Goal: Navigation & Orientation: Find specific page/section

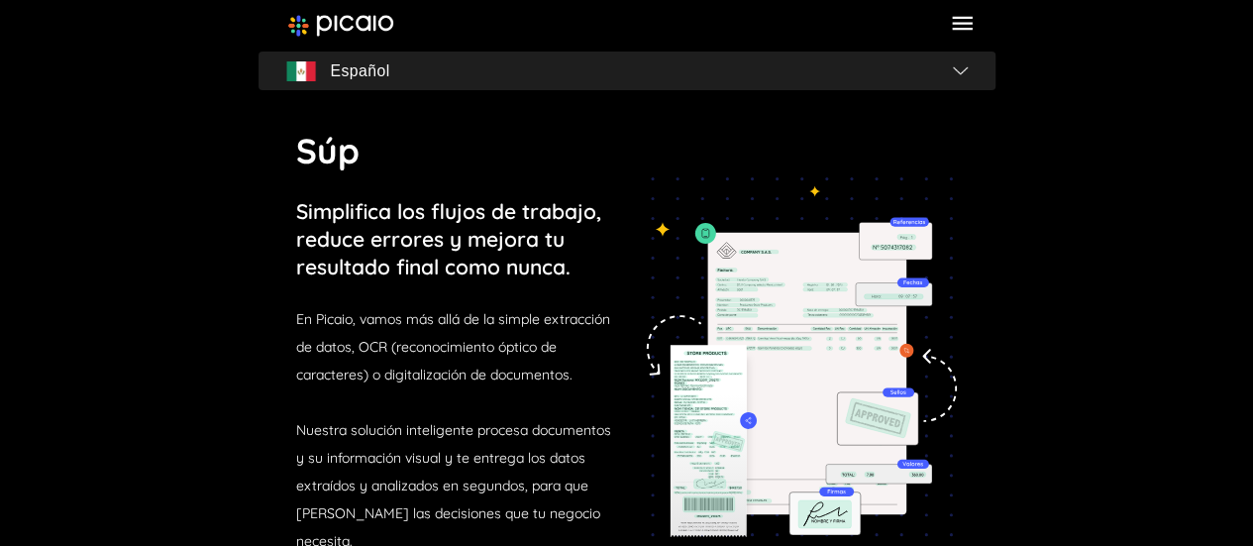
click at [953, 71] on img "button" at bounding box center [960, 70] width 15 height 8
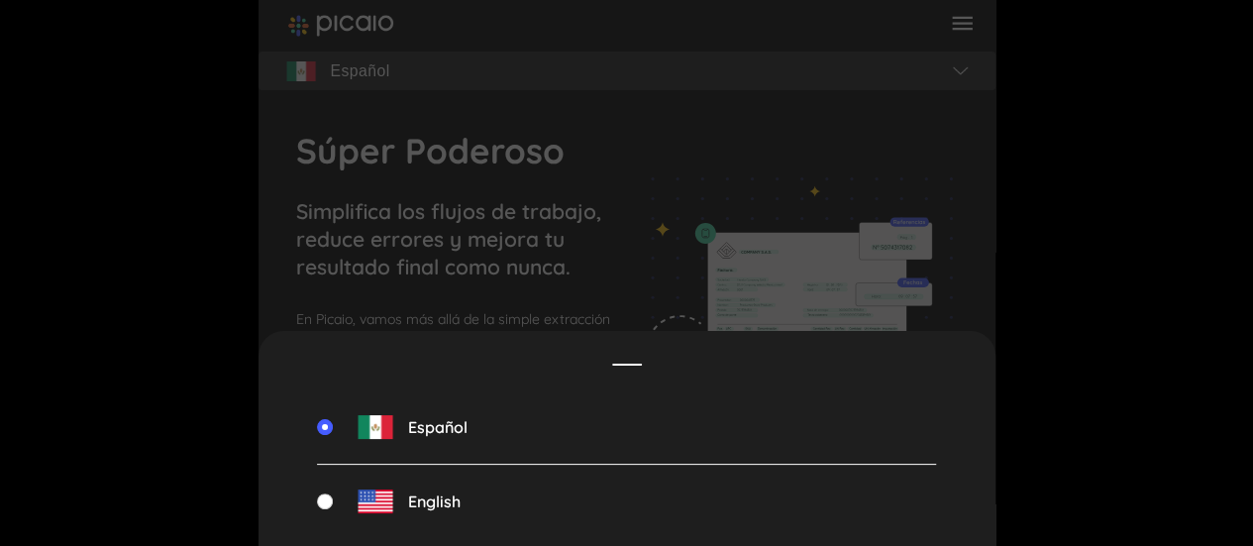
click at [432, 496] on span "English" at bounding box center [434, 501] width 52 height 18
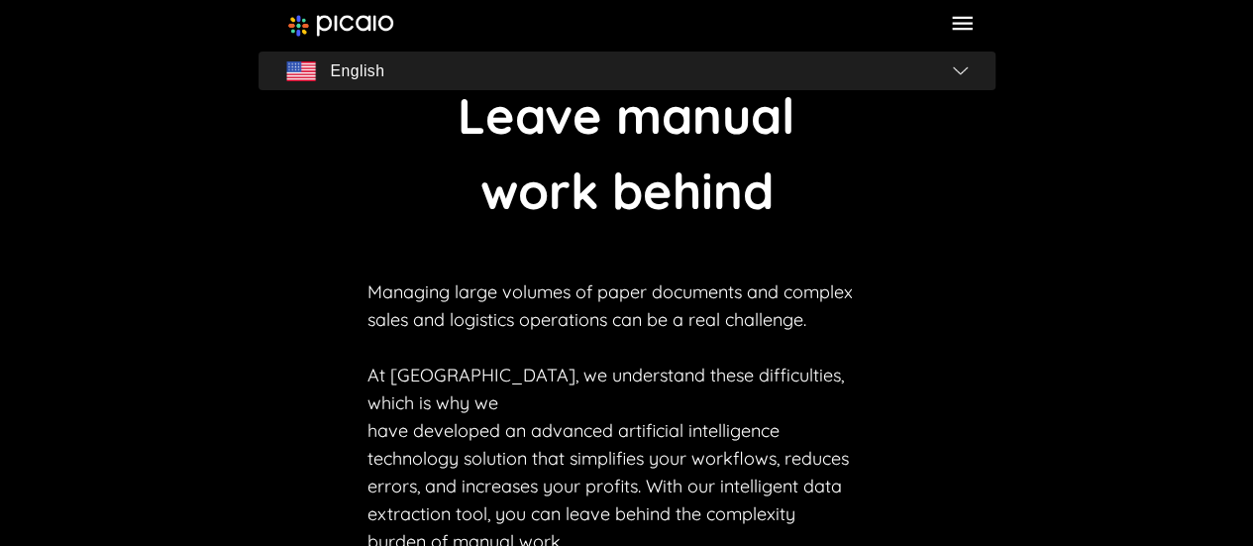
scroll to position [1261, 0]
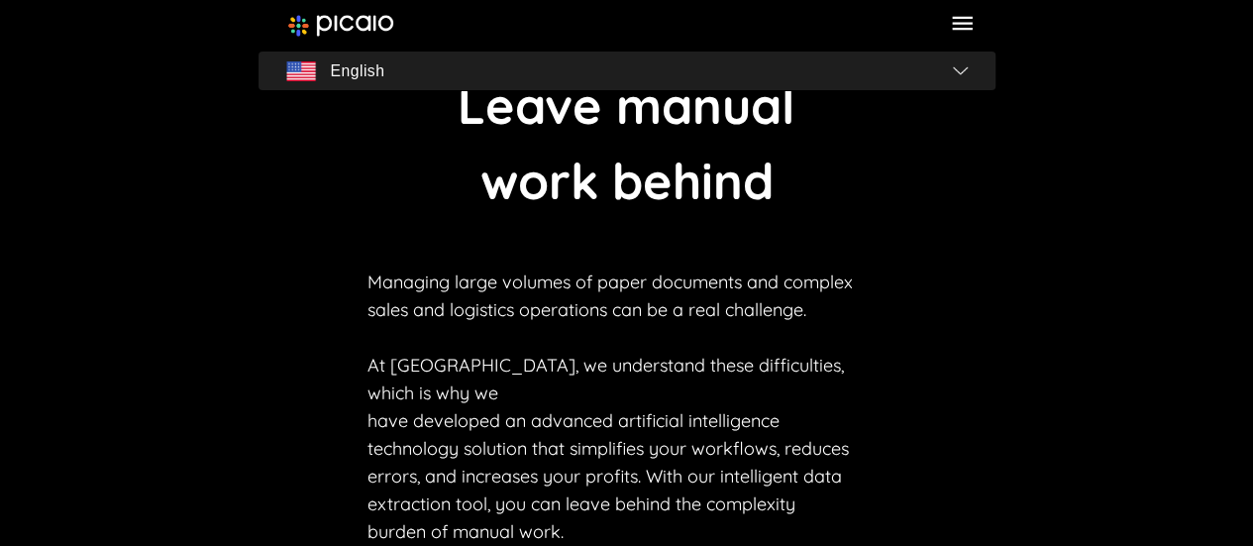
click at [957, 27] on icon at bounding box center [962, 23] width 27 height 27
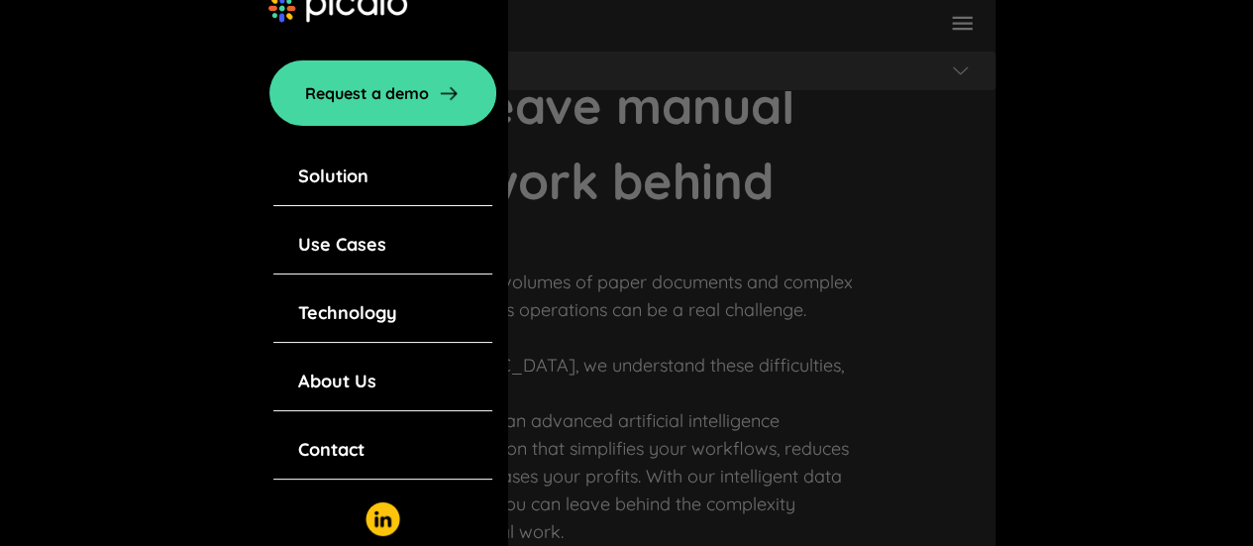
click at [317, 444] on link "Contact" at bounding box center [331, 450] width 66 height 28
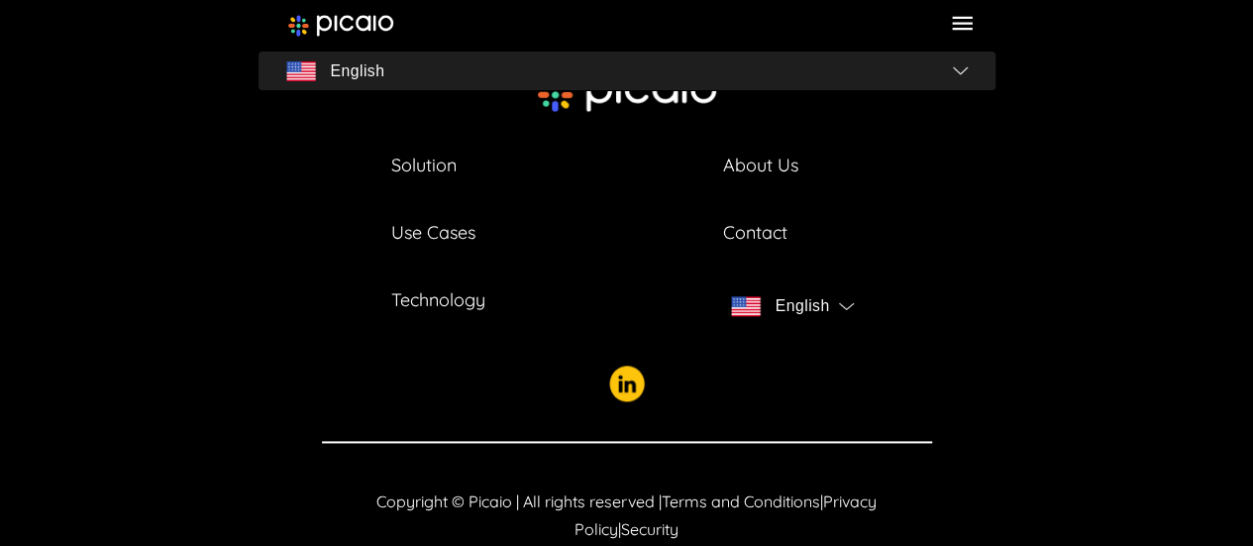
scroll to position [1232, 0]
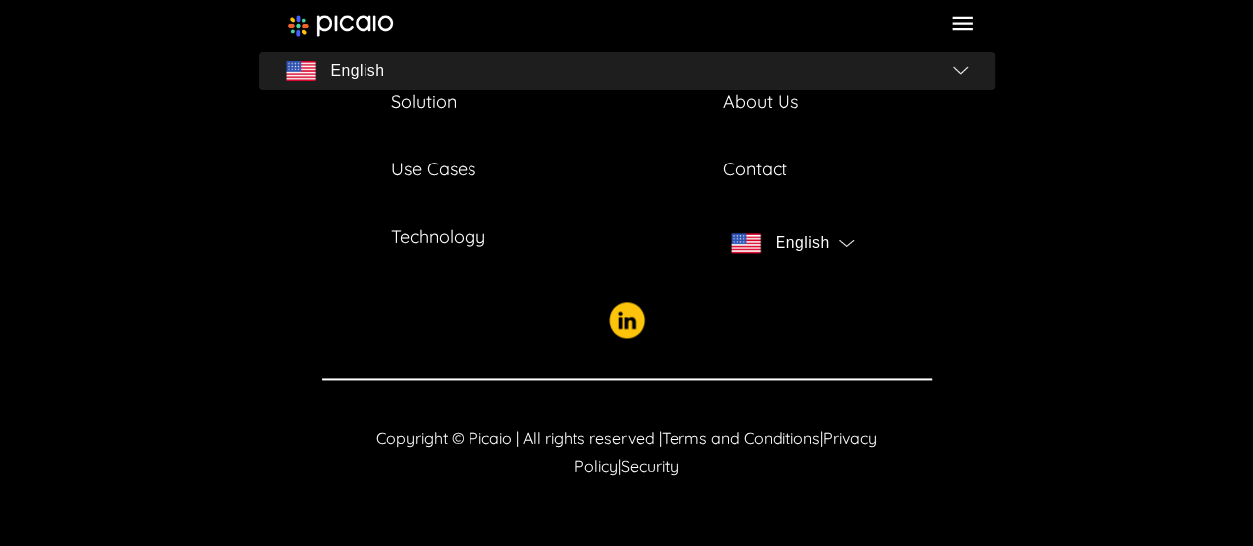
click at [341, 19] on img at bounding box center [341, 26] width 106 height 22
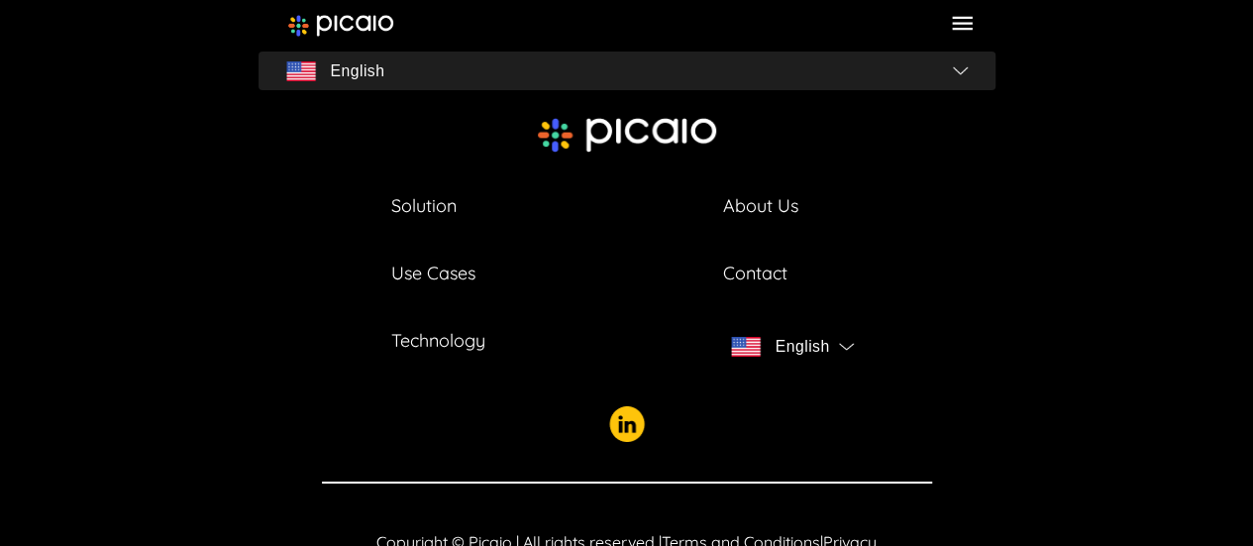
scroll to position [7191, 0]
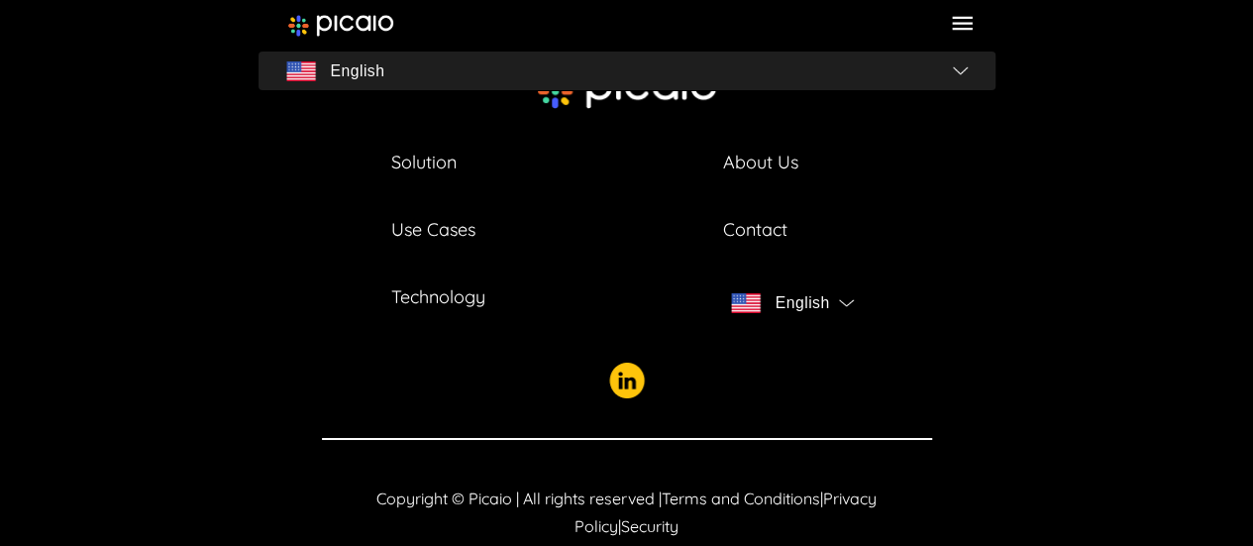
click at [719, 488] on span "Terms and Conditions" at bounding box center [740, 498] width 158 height 20
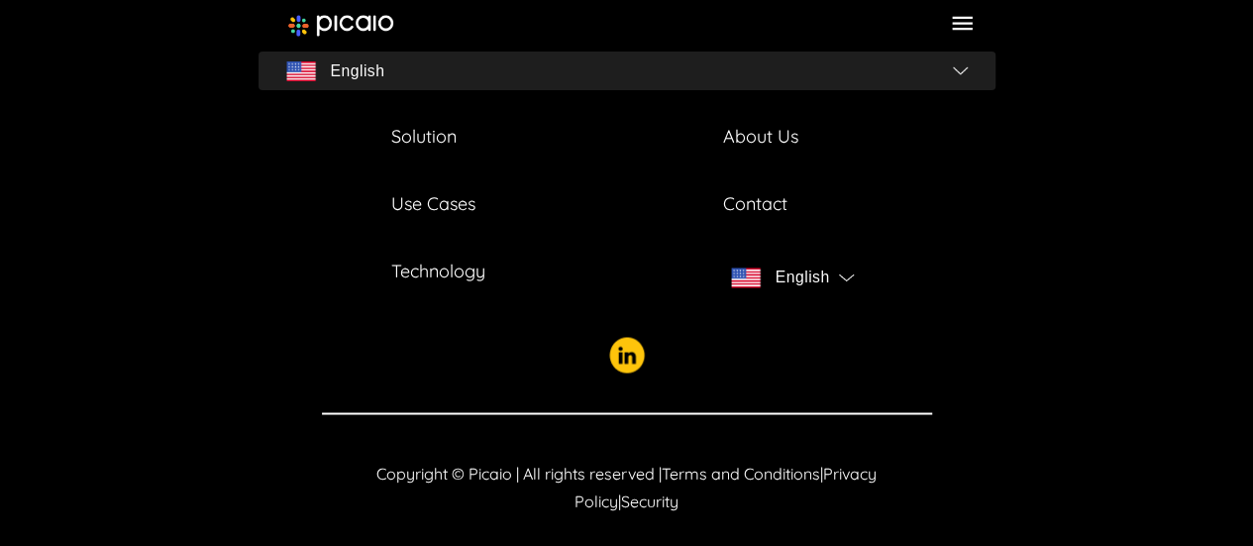
scroll to position [9142, 0]
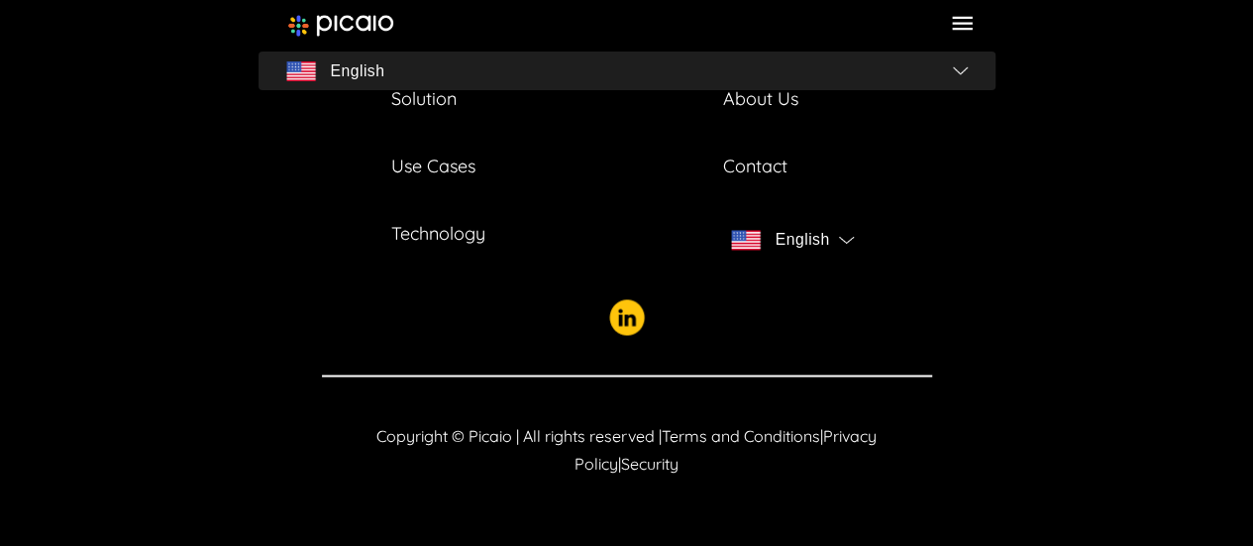
click at [661, 460] on span "Security" at bounding box center [649, 463] width 57 height 20
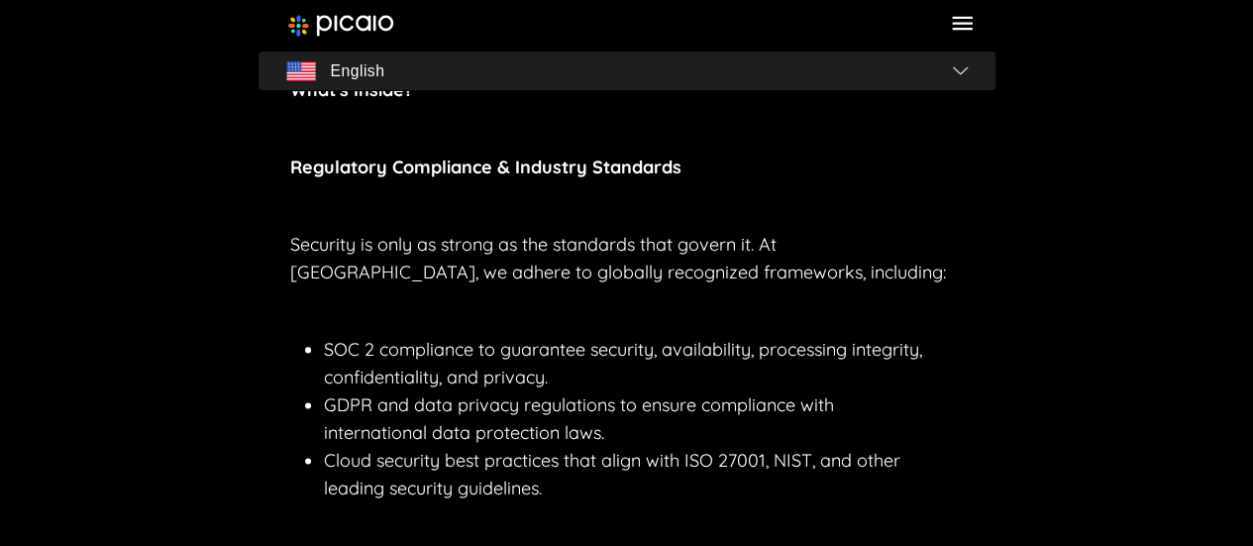
scroll to position [1105, 0]
